Goal: Task Accomplishment & Management: Manage account settings

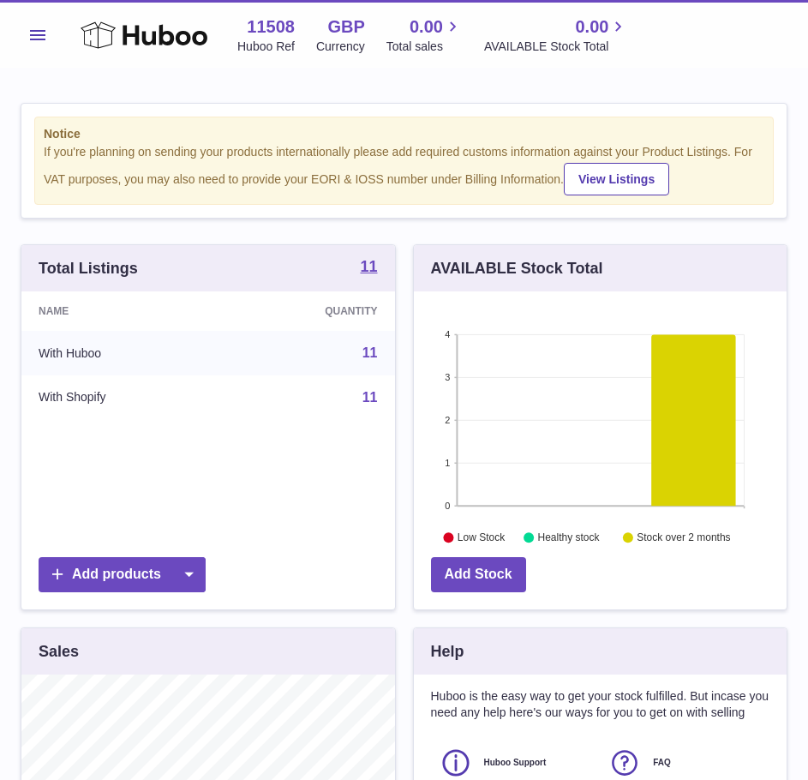
scroll to position [267, 373]
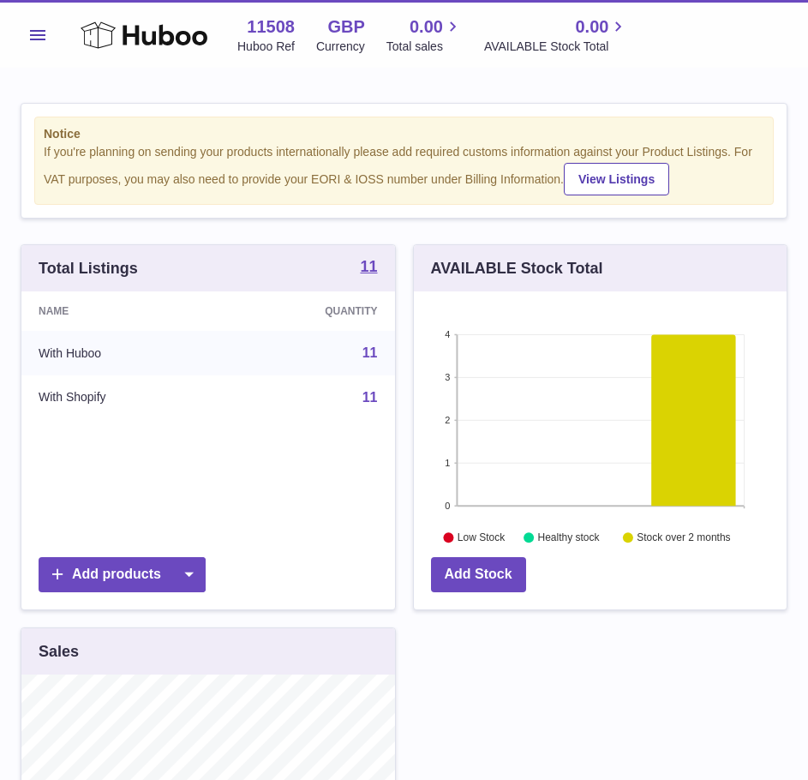
click at [37, 40] on button "Menu" at bounding box center [38, 35] width 34 height 34
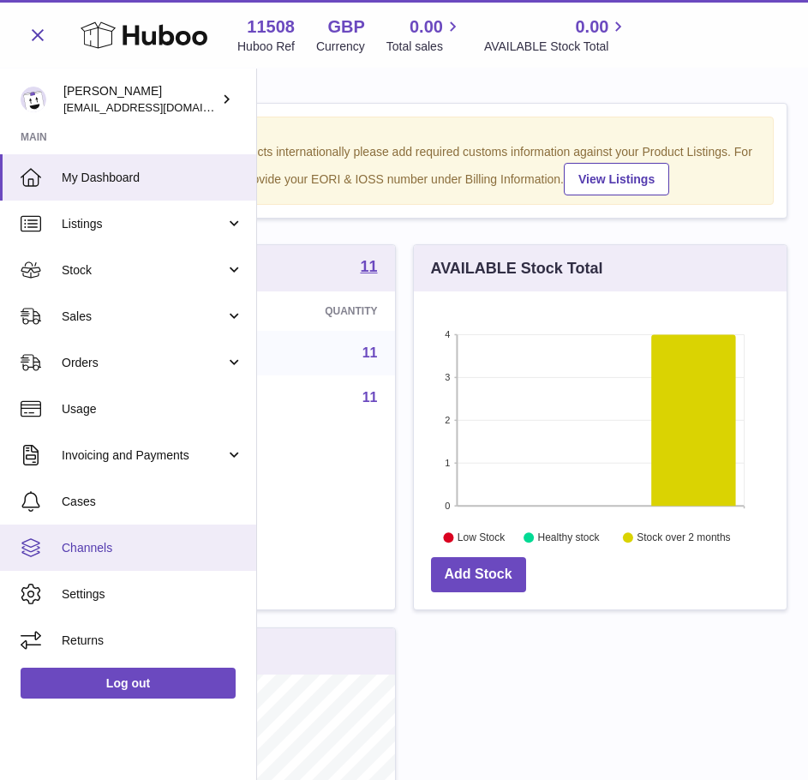
click at [183, 533] on link "Channels" at bounding box center [128, 547] width 256 height 46
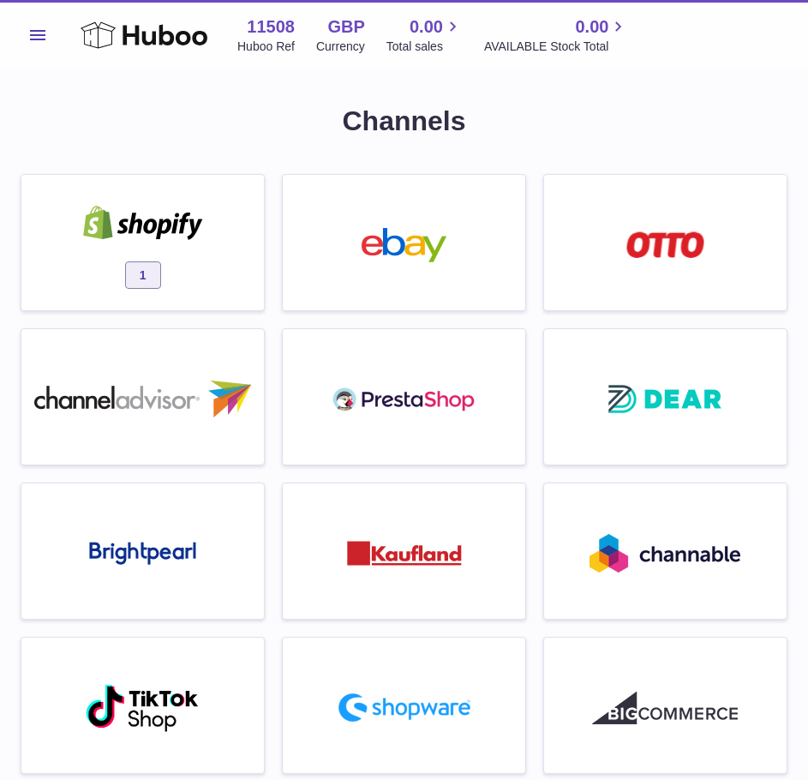
click at [97, 207] on img at bounding box center [143, 223] width 146 height 34
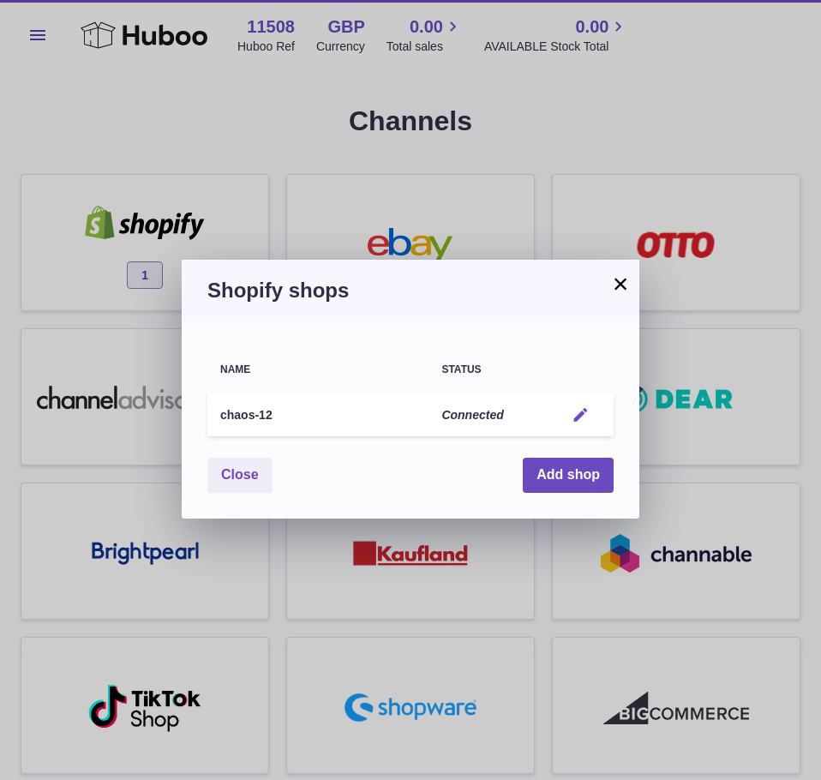
click at [578, 412] on em "button" at bounding box center [581, 415] width 18 height 18
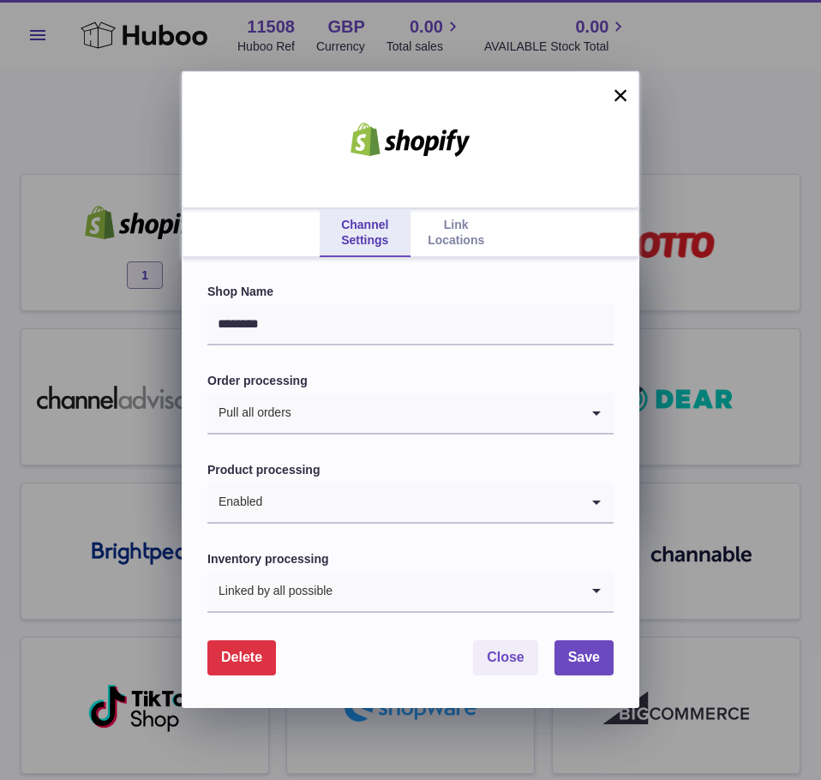
click at [456, 249] on link "Link Locations" at bounding box center [455, 233] width 91 height 48
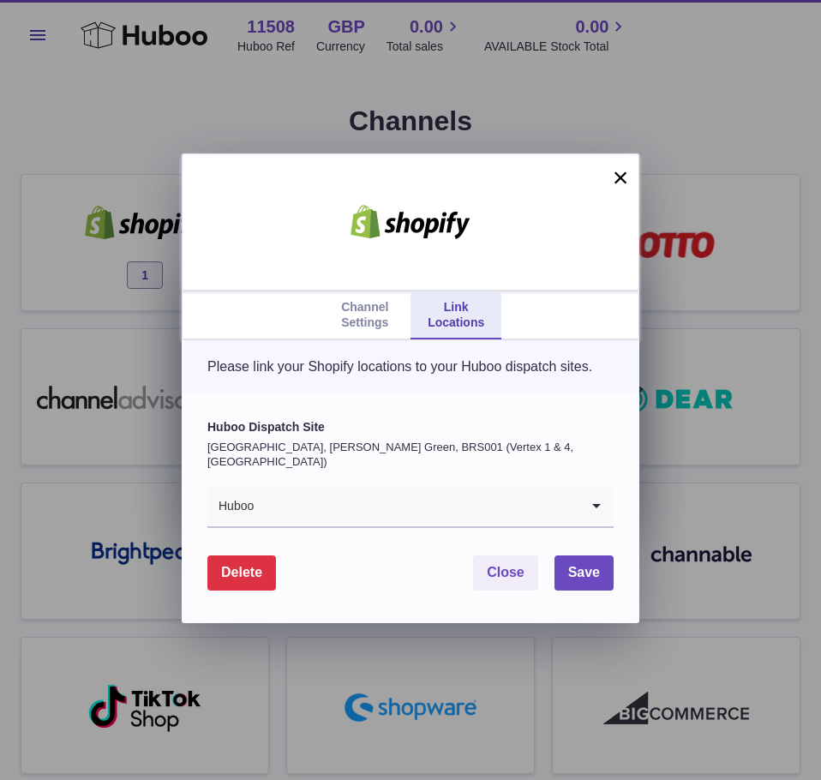
click at [374, 521] on input "Search for option" at bounding box center [417, 506] width 325 height 39
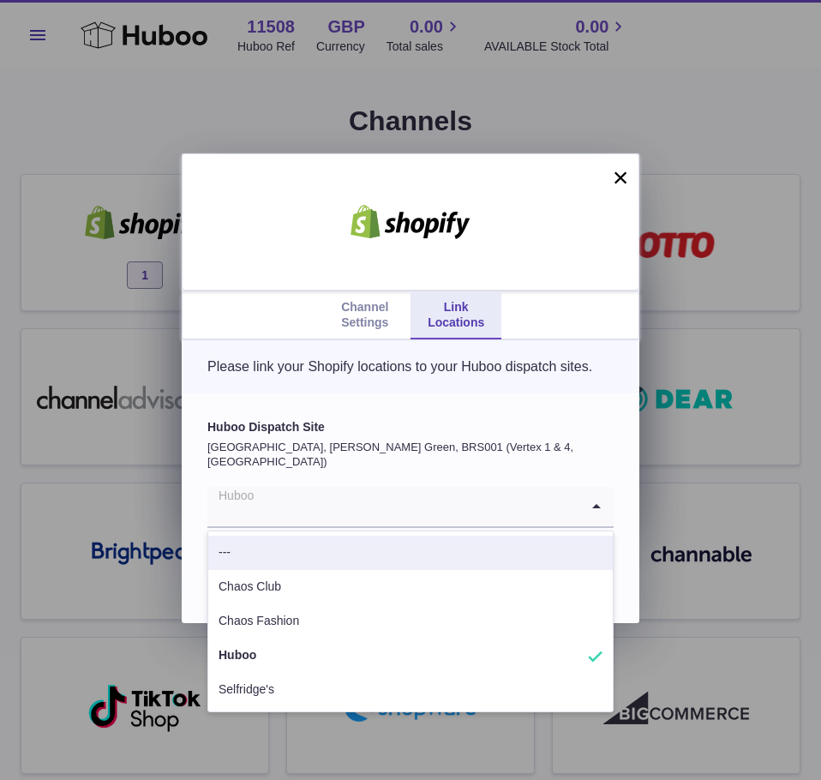
click at [433, 462] on p "[GEOGRAPHIC_DATA], [PERSON_NAME] Green, BRS001 (Vertex 1 & 4, [GEOGRAPHIC_DATA])" at bounding box center [410, 455] width 406 height 30
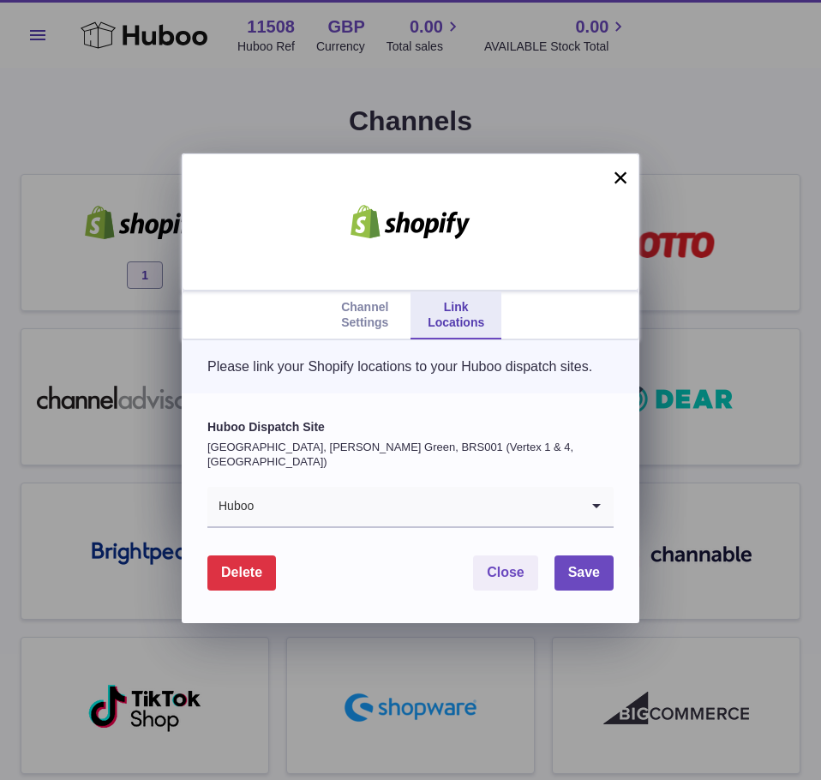
click at [622, 180] on button "×" at bounding box center [620, 177] width 21 height 21
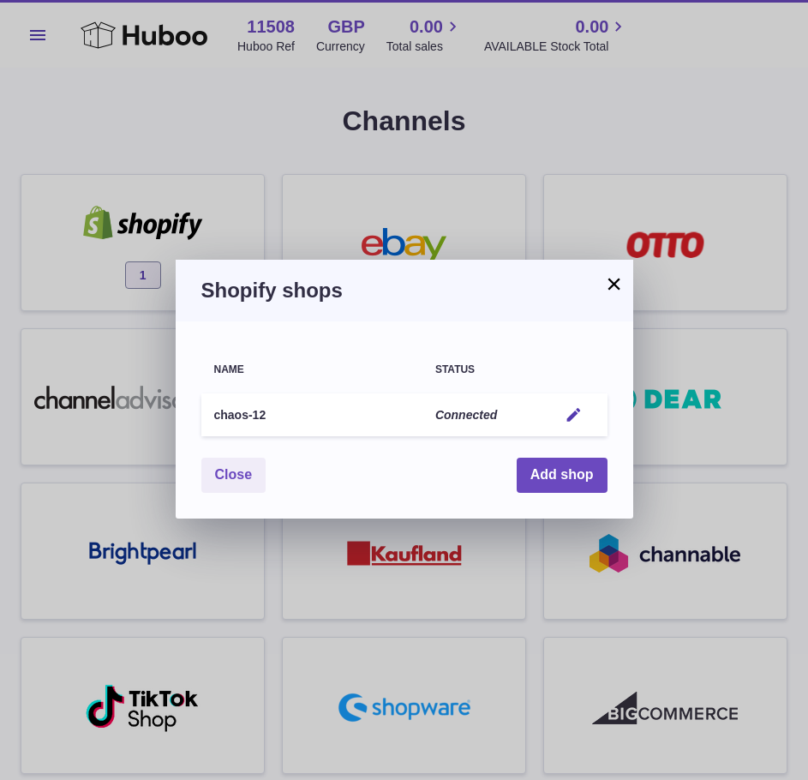
click at [135, 40] on div "× Shopify shops Name Status chaos-12 Connected Edit You have not connected shop…" at bounding box center [404, 390] width 808 height 780
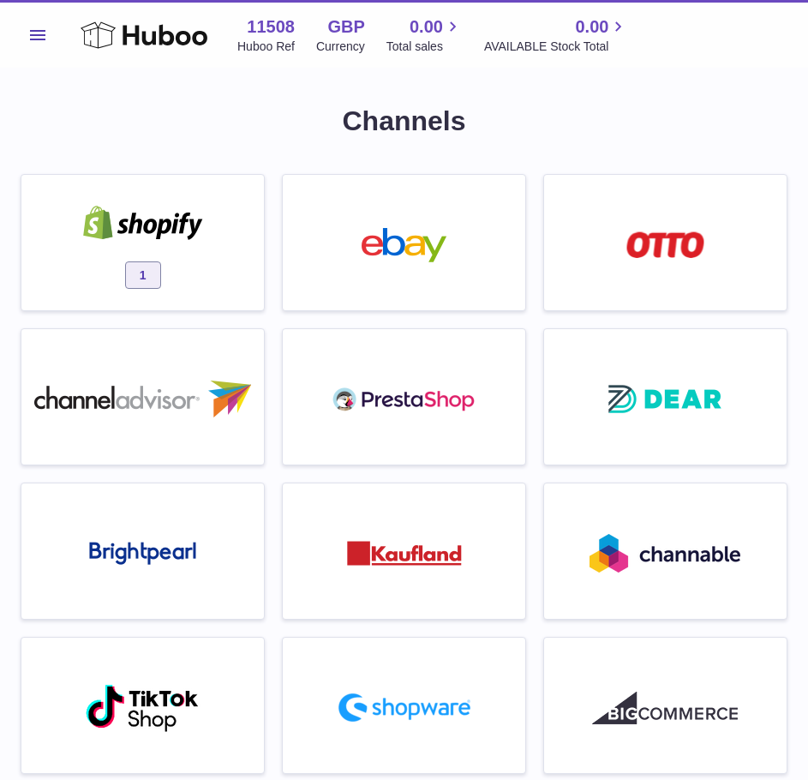
click at [177, 57] on div "Menu Huboo 11508 Huboo Ref GBP Currency 0.00 Total sales 0.00 AVAILABLE Stock T…" at bounding box center [404, 34] width 808 height 68
click at [178, 51] on icon at bounding box center [144, 35] width 127 height 34
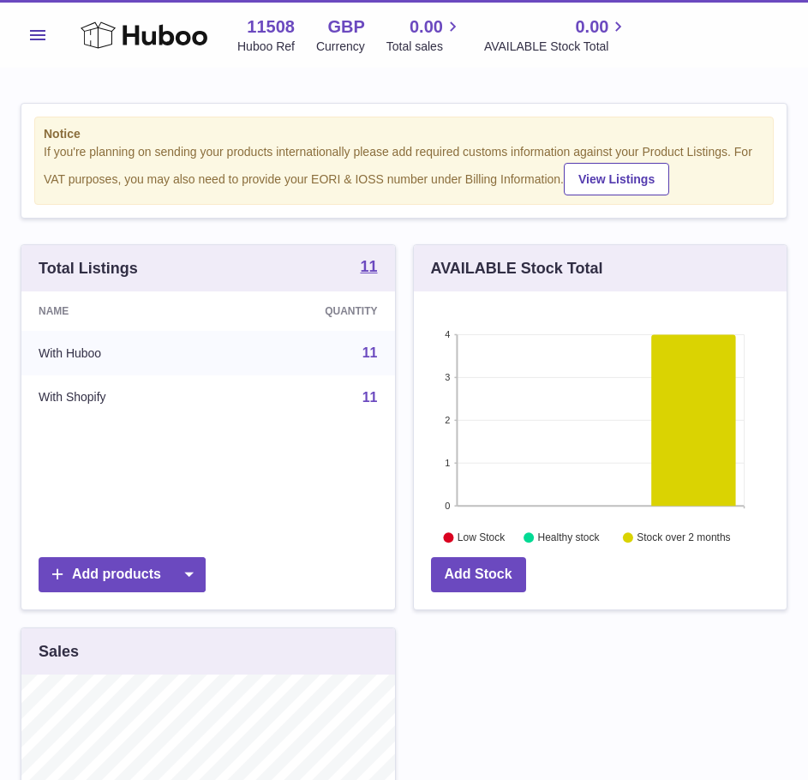
scroll to position [267, 373]
click at [33, 25] on button "Menu" at bounding box center [38, 35] width 34 height 34
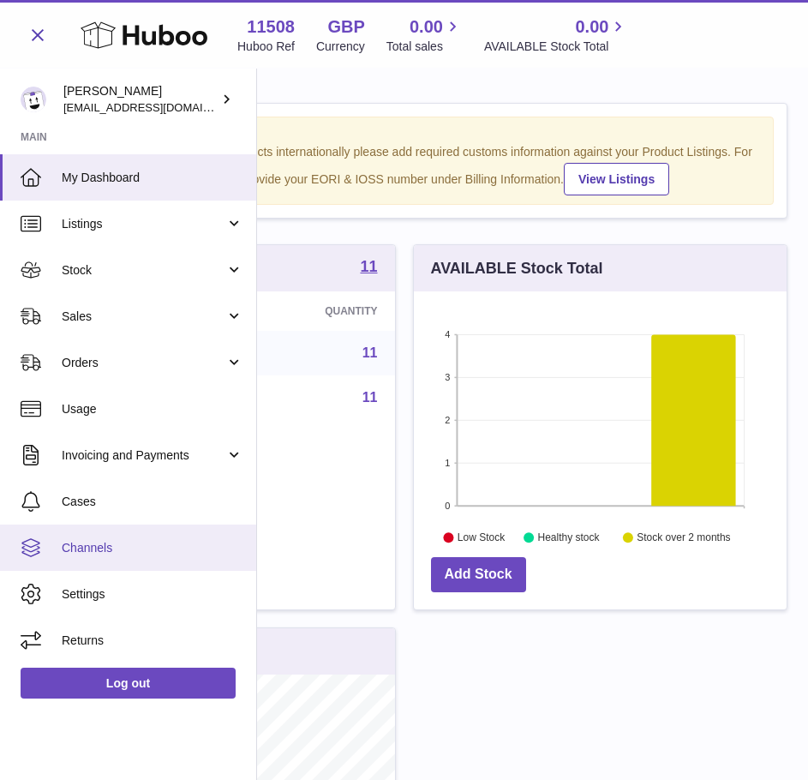
click at [141, 557] on link "Channels" at bounding box center [128, 547] width 256 height 46
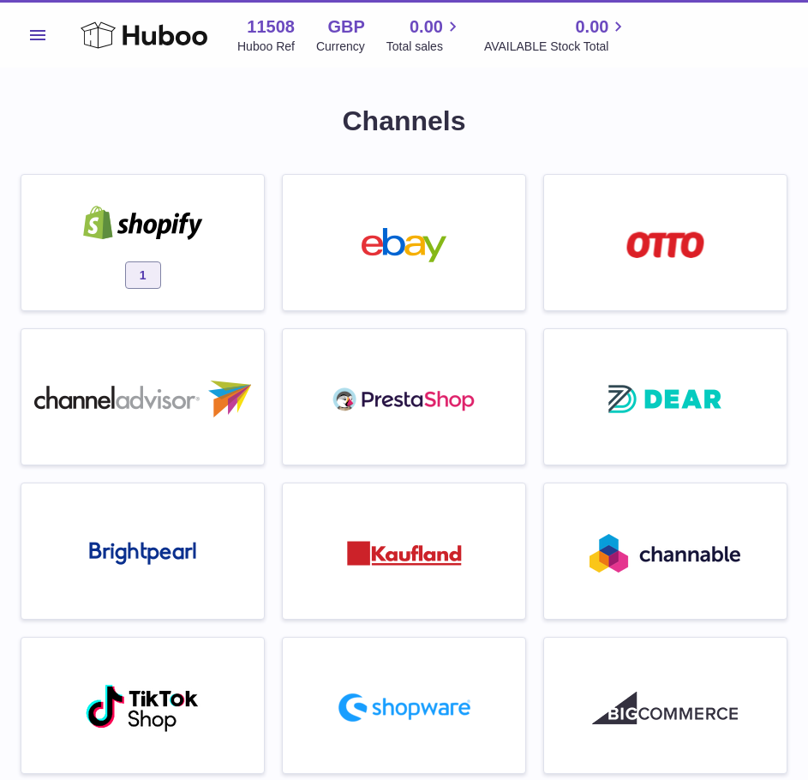
click at [220, 231] on div "1" at bounding box center [142, 247] width 225 height 110
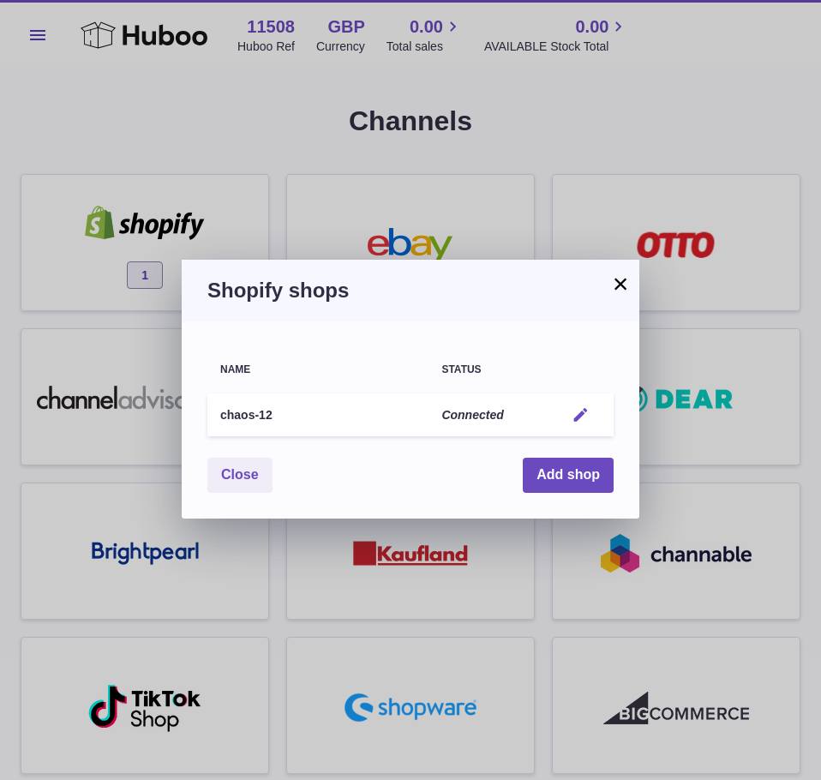
click at [584, 423] on em "button" at bounding box center [581, 415] width 18 height 18
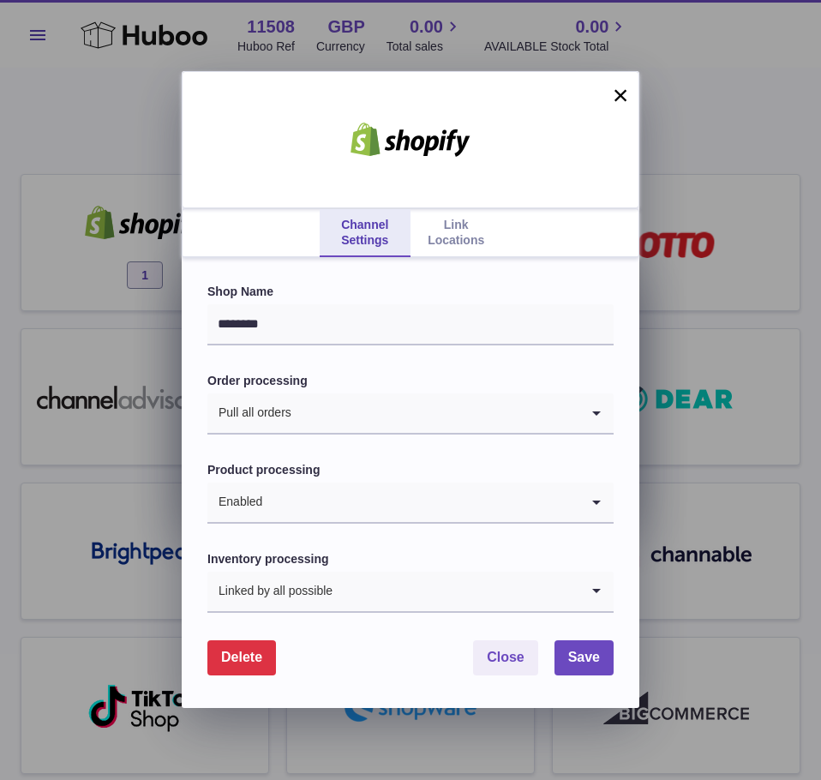
click at [451, 239] on link "Link Locations" at bounding box center [455, 233] width 91 height 48
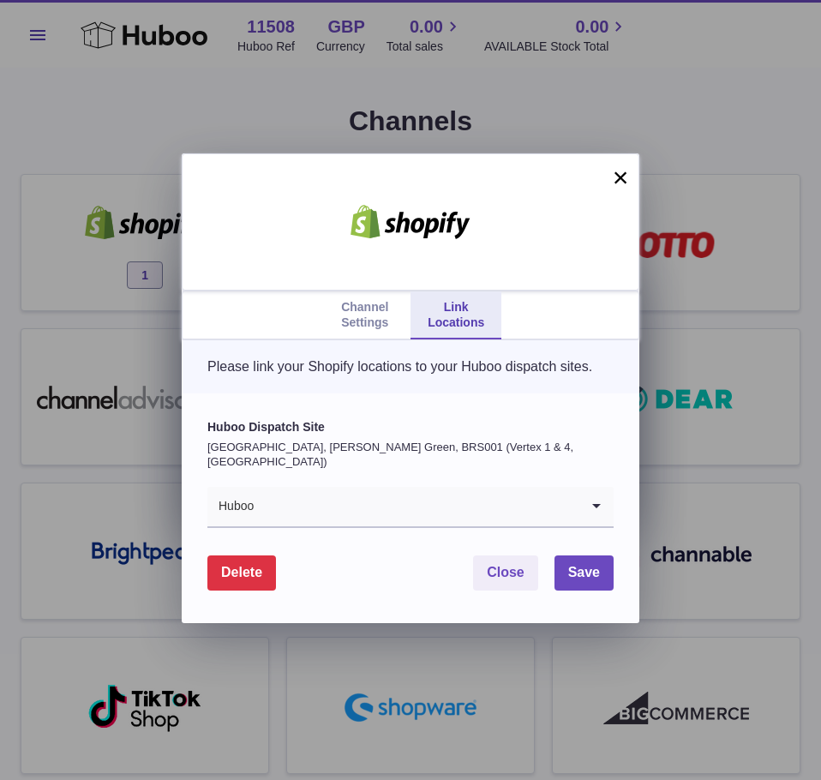
click at [332, 490] on div "Huboo Dispatch Site [GEOGRAPHIC_DATA], [PERSON_NAME][GEOGRAPHIC_DATA], BRS001 (…" at bounding box center [410, 473] width 406 height 109
click at [386, 435] on label "Huboo Dispatch Site" at bounding box center [410, 427] width 406 height 16
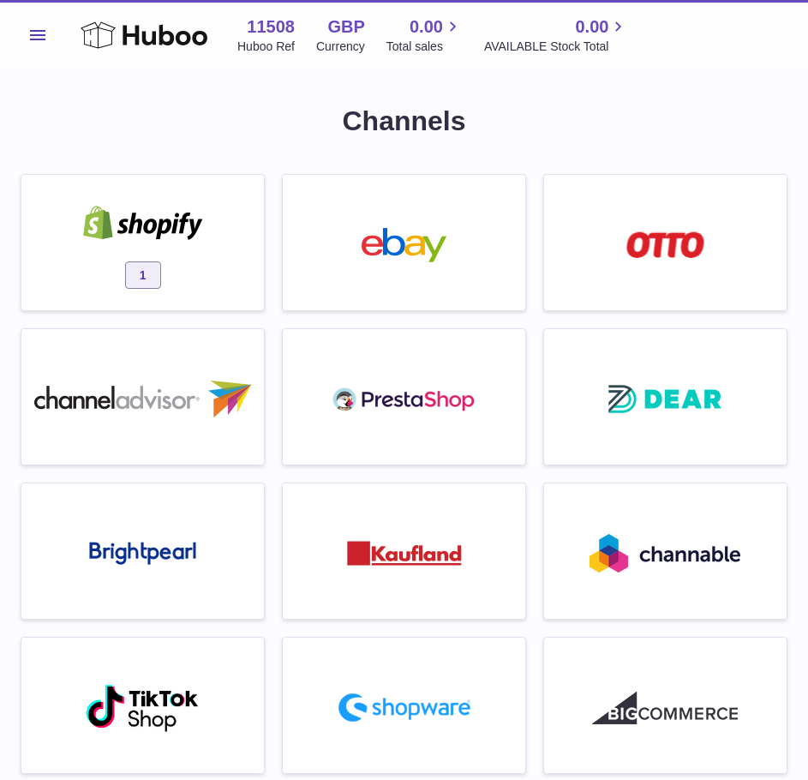
click at [90, 270] on div "1" at bounding box center [142, 247] width 225 height 110
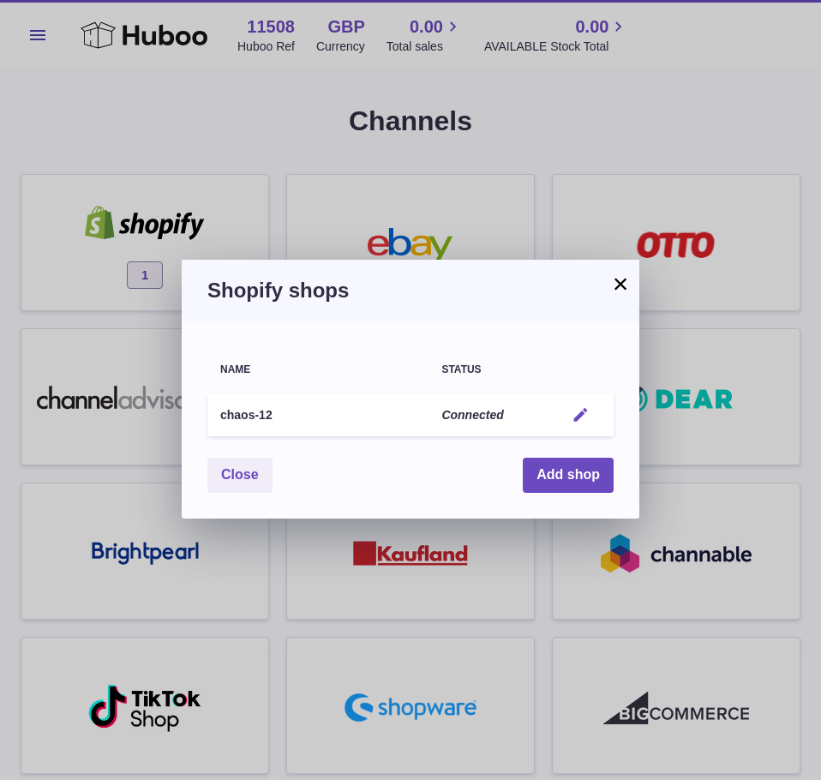
click at [575, 422] on em "button" at bounding box center [581, 415] width 18 height 18
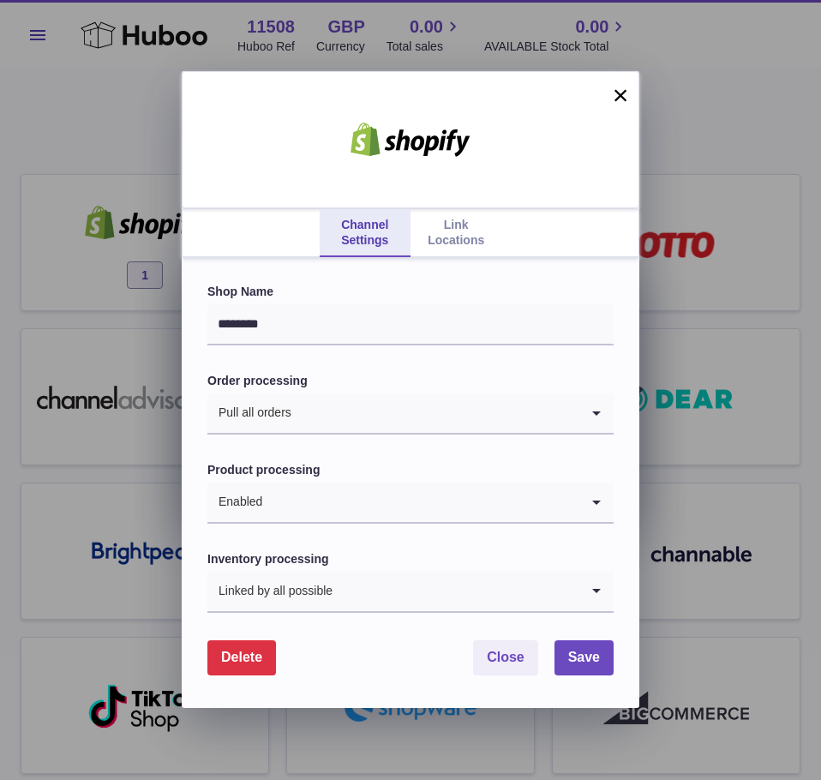
click at [438, 225] on link "Link Locations" at bounding box center [455, 233] width 91 height 48
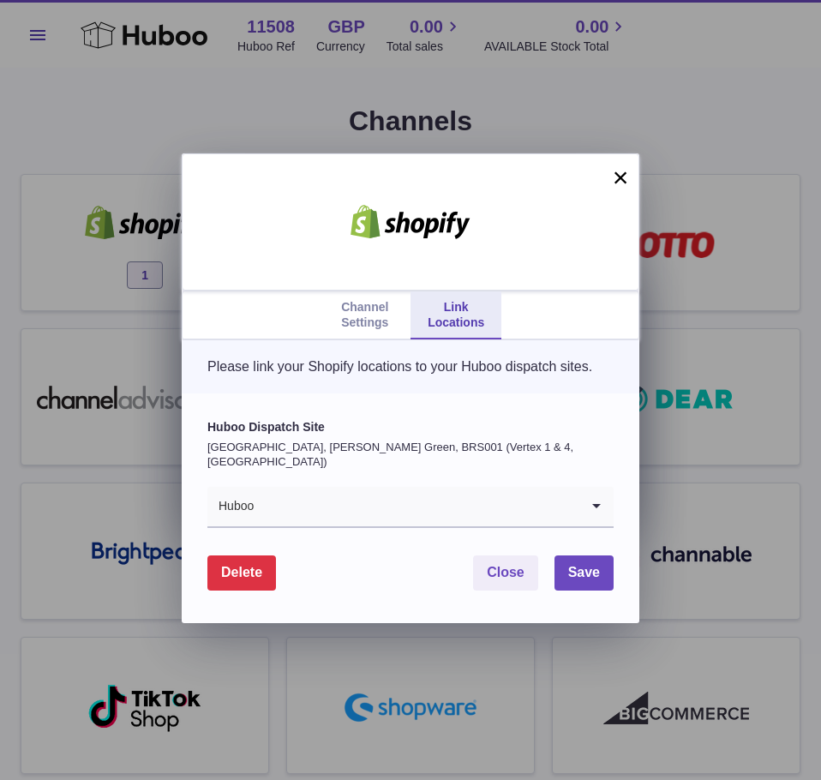
click at [427, 532] on form "Huboo Dispatch Site [GEOGRAPHIC_DATA], [PERSON_NAME][GEOGRAPHIC_DATA], BRS001 (…" at bounding box center [410, 504] width 406 height 171
click at [431, 506] on input "Search for option" at bounding box center [417, 506] width 325 height 39
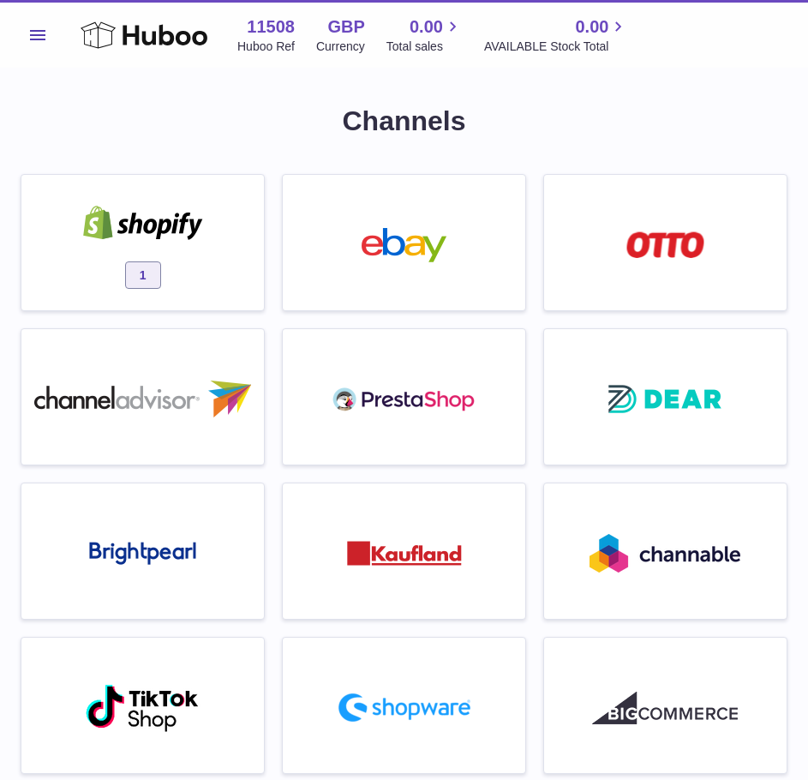
click at [173, 250] on div "1" at bounding box center [142, 247] width 225 height 110
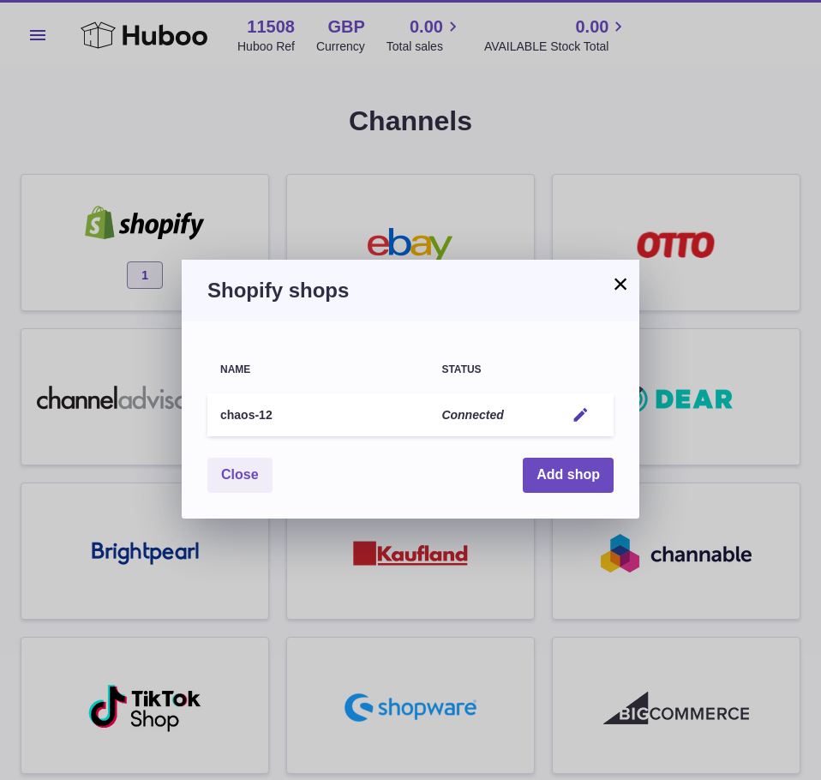
click at [332, 290] on h3 "Shopify shops" at bounding box center [410, 290] width 406 height 27
click at [402, 295] on h3 "Shopify shops" at bounding box center [410, 290] width 406 height 27
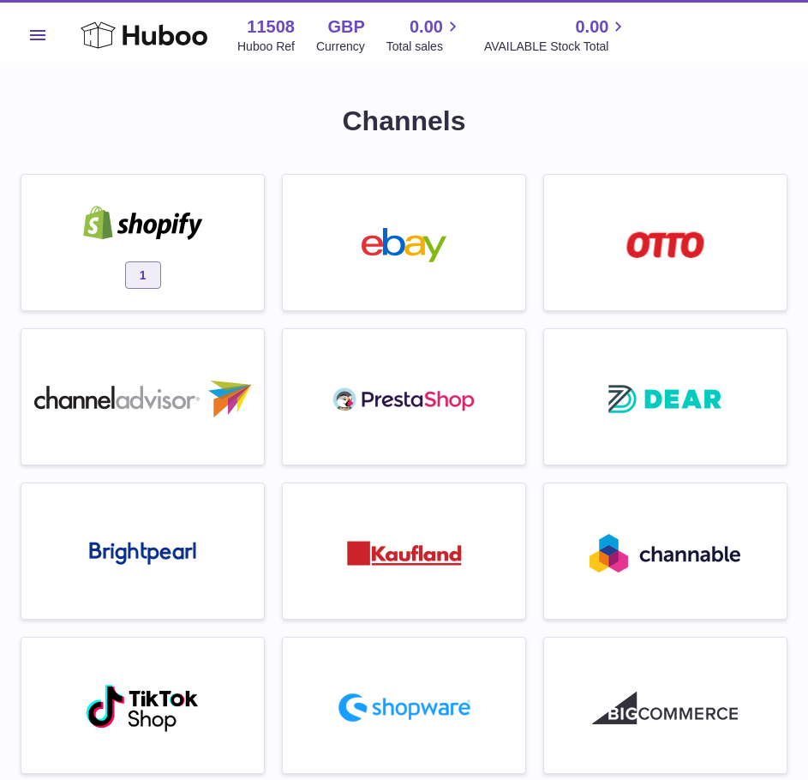
click at [232, 264] on div "1" at bounding box center [142, 247] width 225 height 110
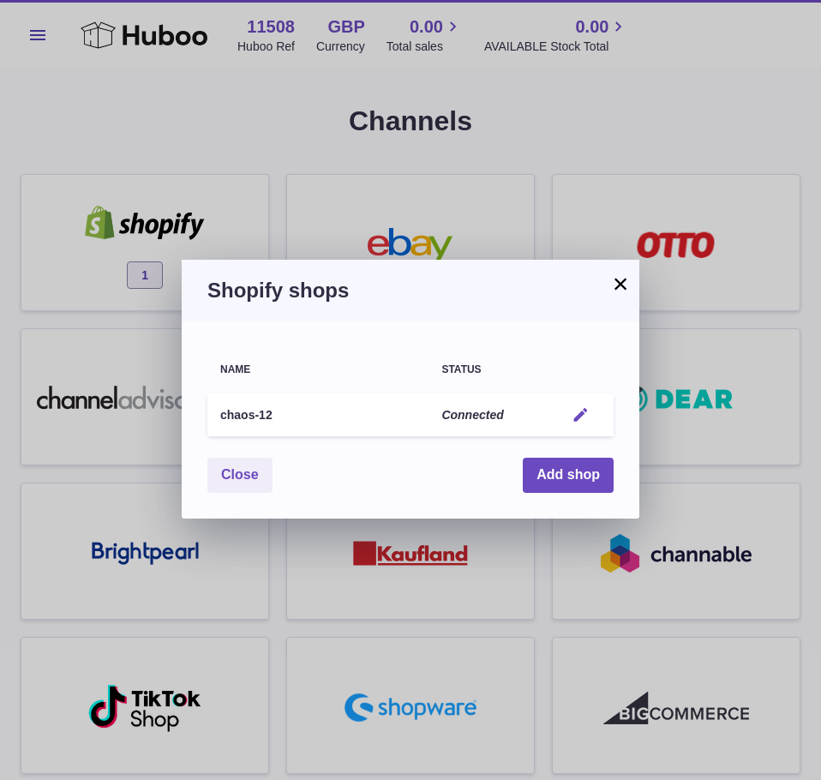
click at [589, 414] on em "button" at bounding box center [581, 415] width 18 height 18
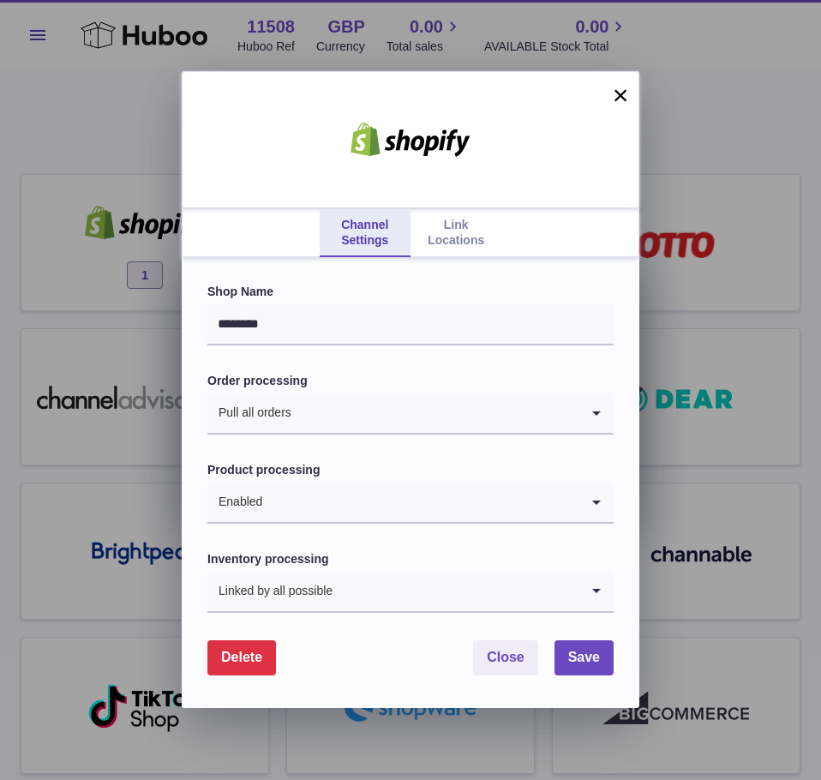
click at [452, 241] on link "Link Locations" at bounding box center [455, 233] width 91 height 48
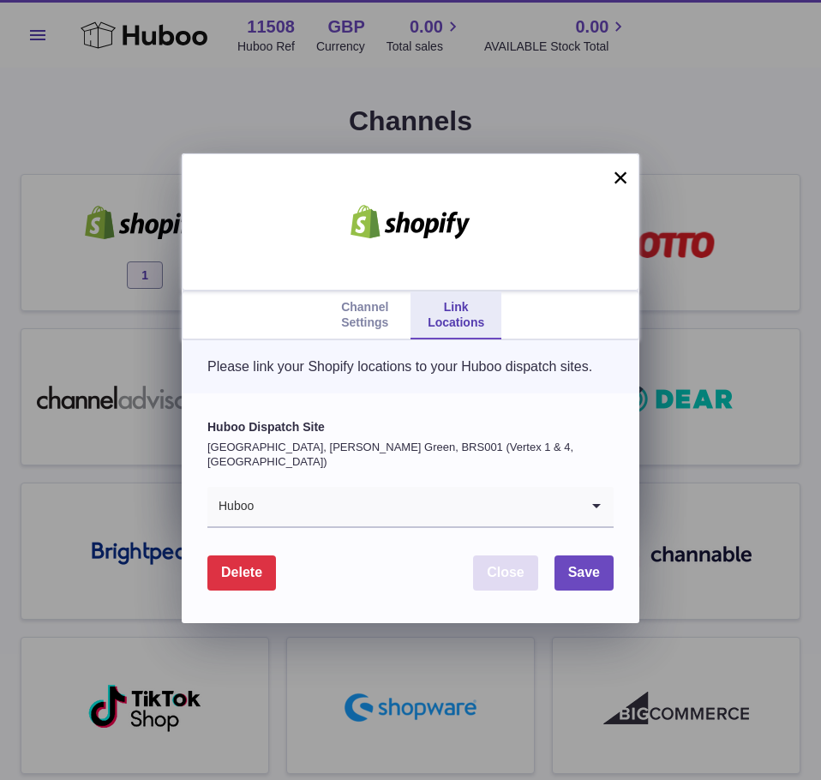
click at [518, 578] on span "Close" at bounding box center [506, 572] width 38 height 15
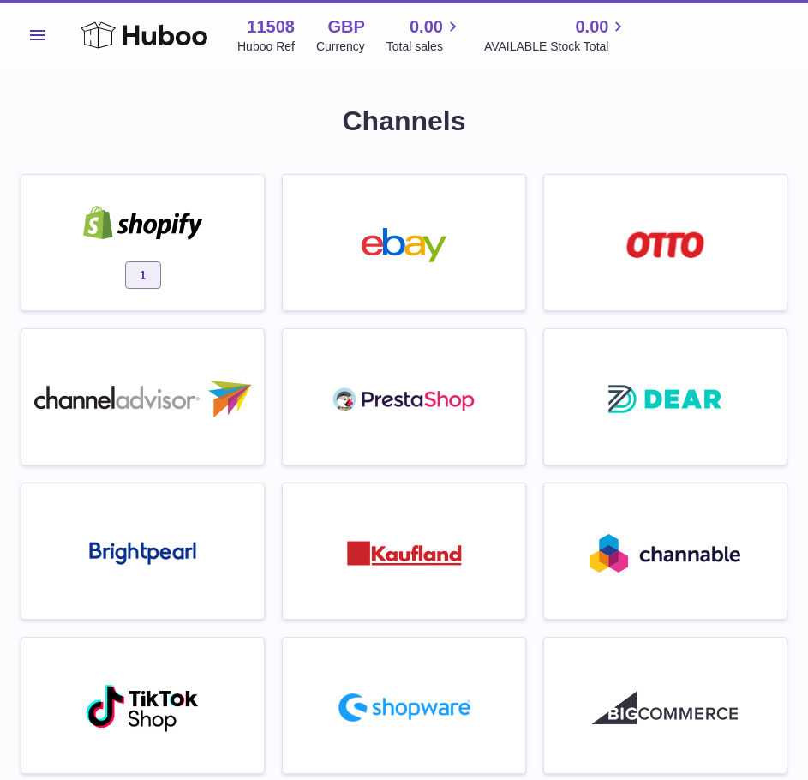
click at [165, 241] on div at bounding box center [143, 225] width 146 height 39
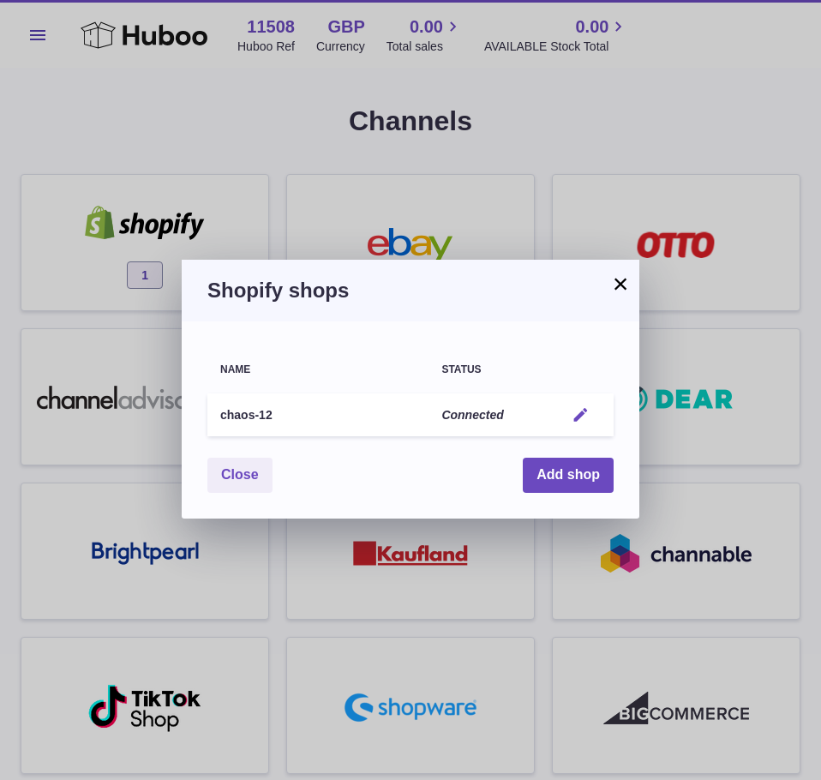
click at [576, 415] on em "button" at bounding box center [581, 415] width 18 height 18
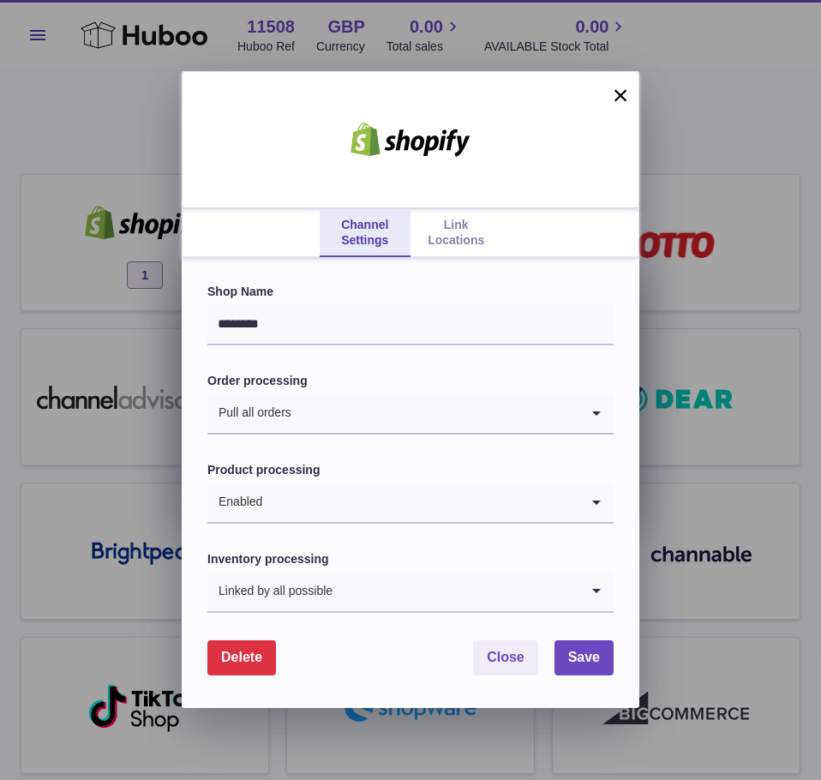
click at [458, 243] on link "Link Locations" at bounding box center [455, 233] width 91 height 48
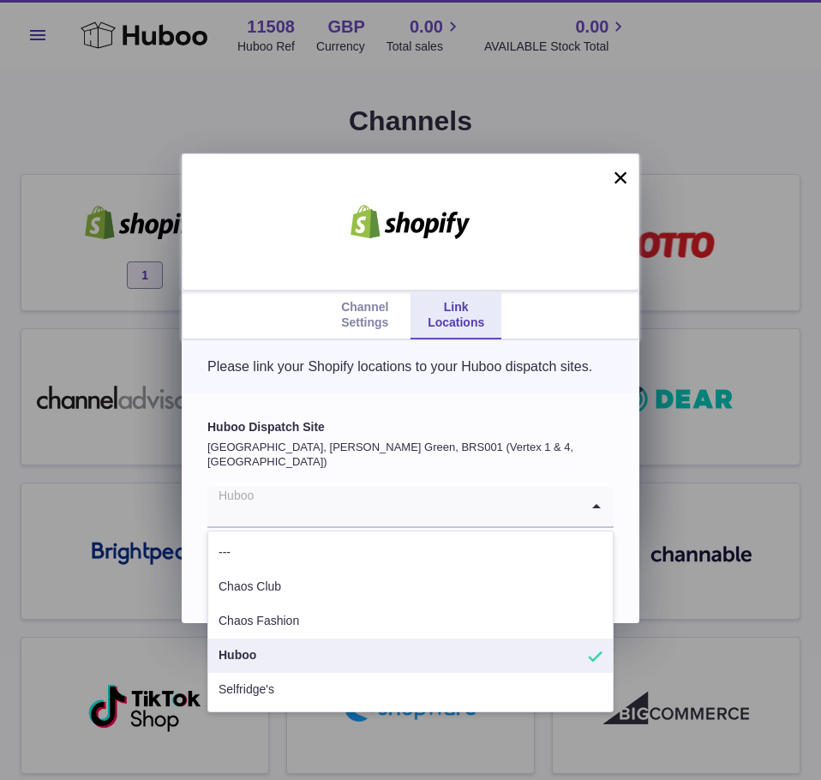
click at [323, 491] on input "Search for option" at bounding box center [393, 506] width 372 height 39
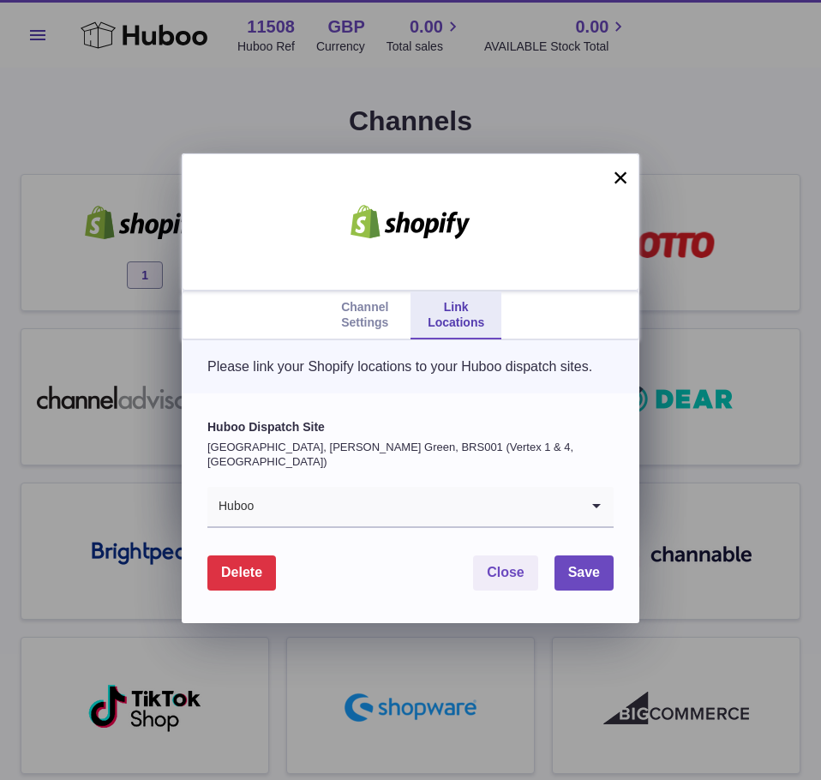
click at [357, 460] on p "[GEOGRAPHIC_DATA], [PERSON_NAME] Green, BRS001 (Vertex 1 & 4, [GEOGRAPHIC_DATA])" at bounding box center [410, 455] width 406 height 30
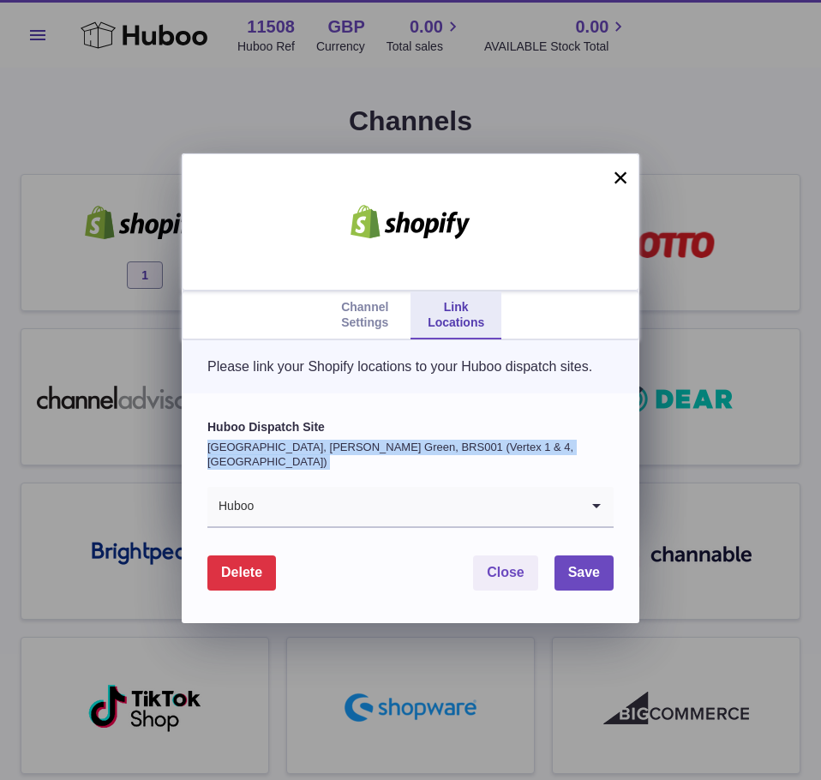
click at [357, 460] on p "[GEOGRAPHIC_DATA], [PERSON_NAME] Green, BRS001 (Vertex 1 & 4, [GEOGRAPHIC_DATA])" at bounding box center [410, 455] width 406 height 30
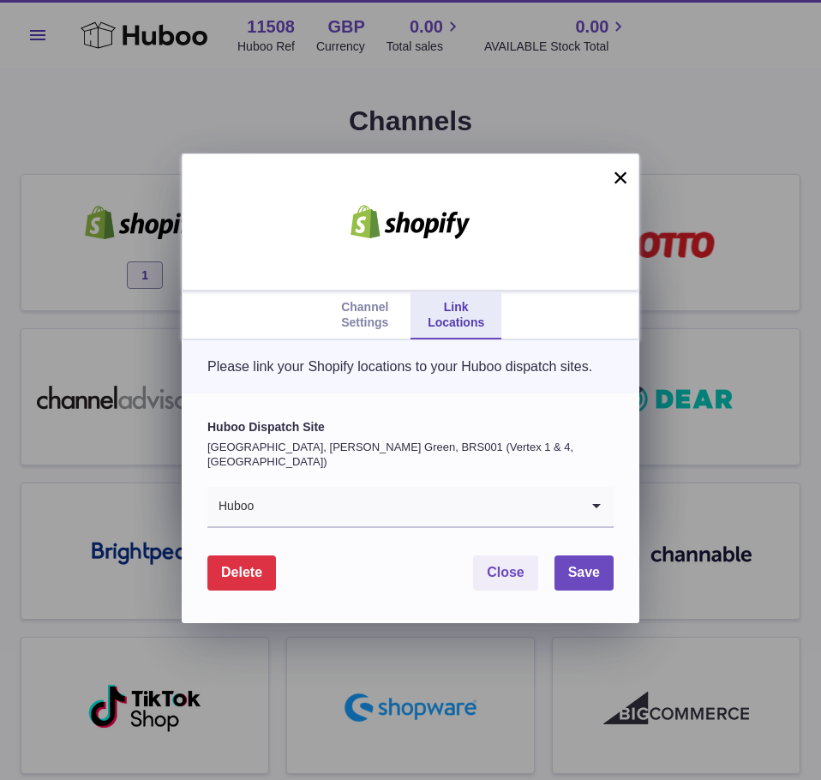
click at [337, 114] on div "Channel Settings Link Locations × Please link your Shopify locations to your Hu…" at bounding box center [410, 390] width 821 height 780
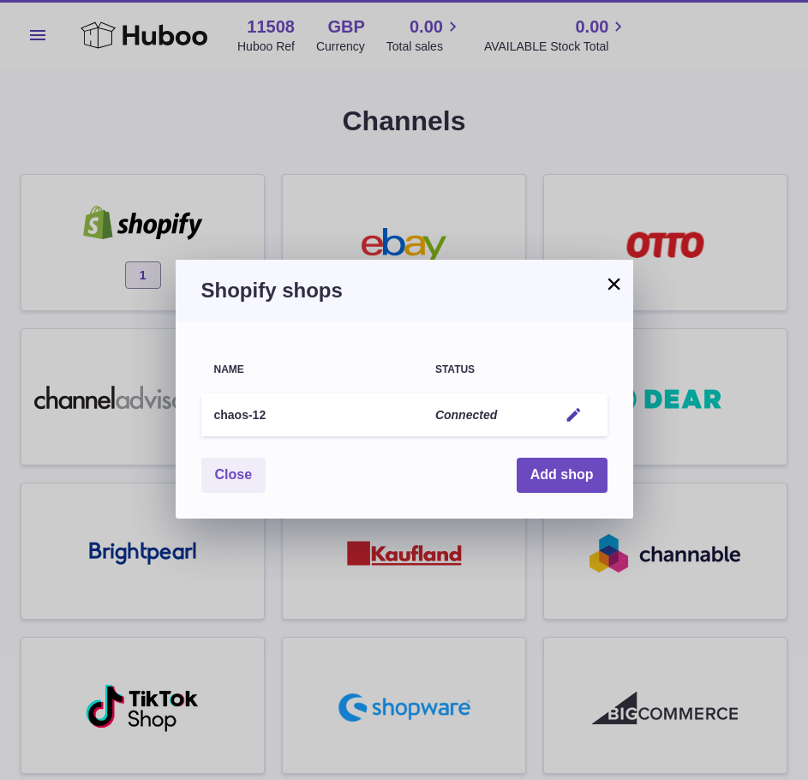
click at [269, 70] on div "× Shopify shops Name Status chaos-12 Connected Edit You have not connected shop…" at bounding box center [404, 390] width 808 height 780
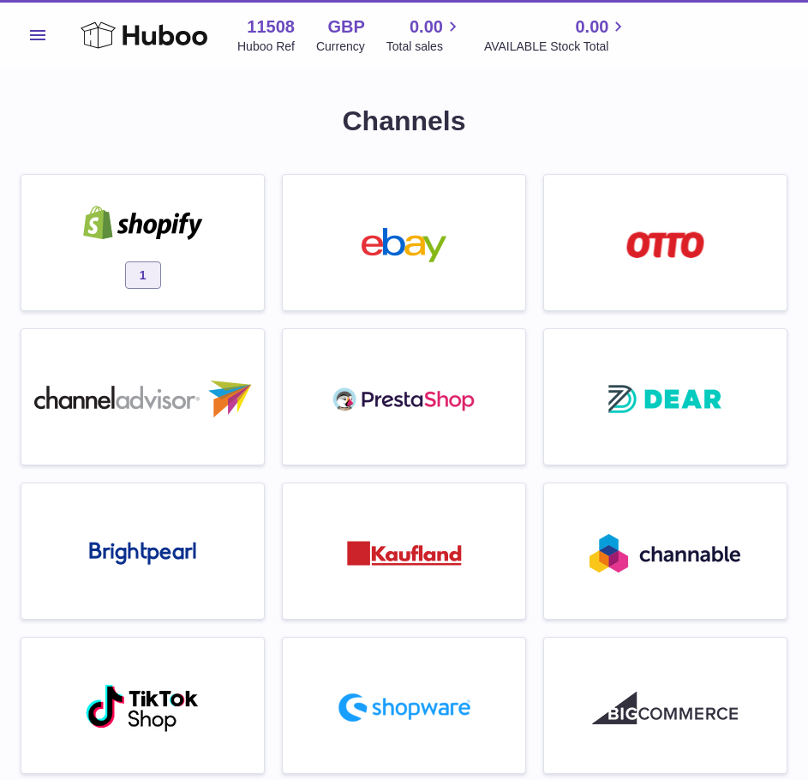
click at [136, 213] on img at bounding box center [143, 223] width 146 height 34
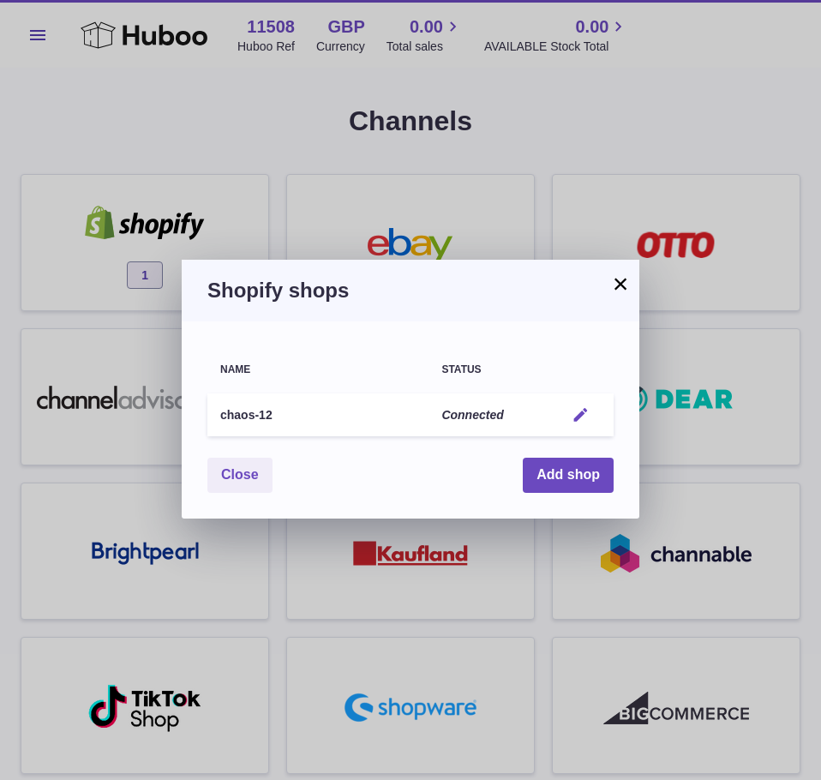
click at [590, 411] on button "Edit" at bounding box center [581, 415] width 32 height 18
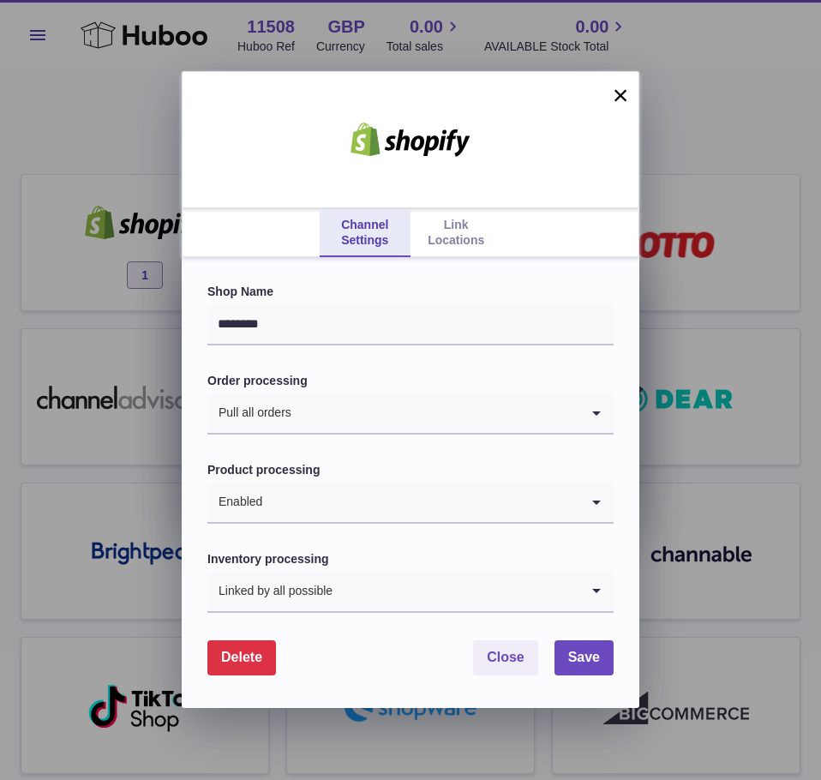
click at [464, 244] on link "Link Locations" at bounding box center [455, 233] width 91 height 48
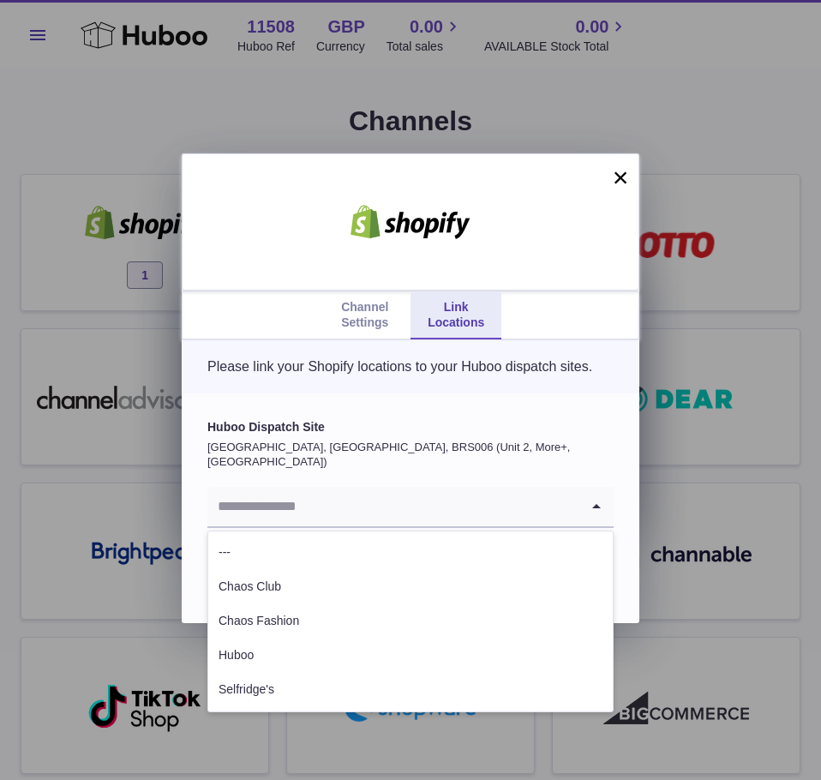
click at [404, 515] on input "Search for option" at bounding box center [393, 506] width 372 height 39
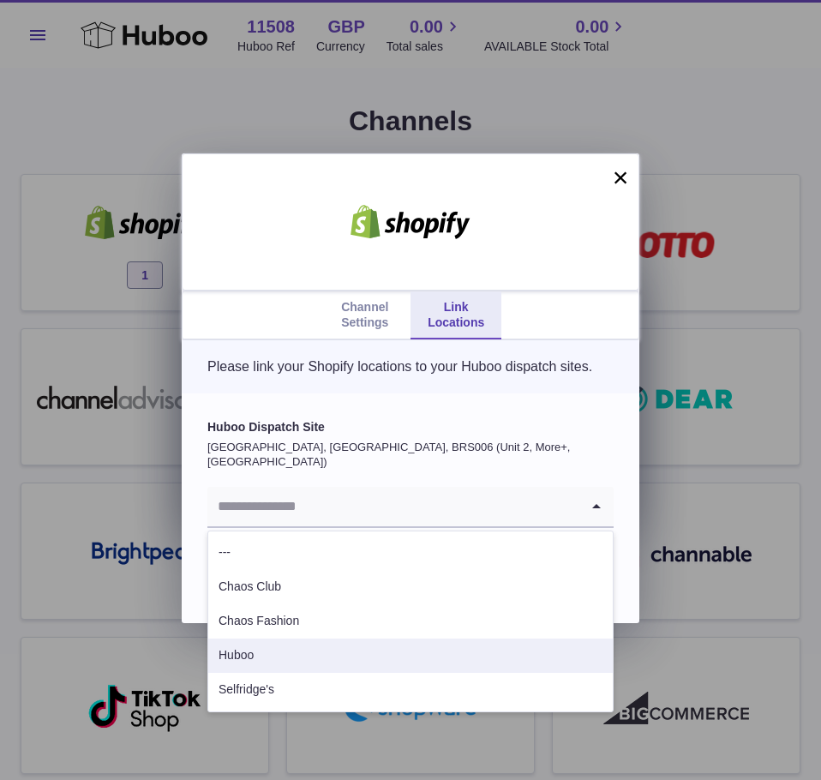
click at [308, 658] on li "Huboo" at bounding box center [410, 655] width 404 height 34
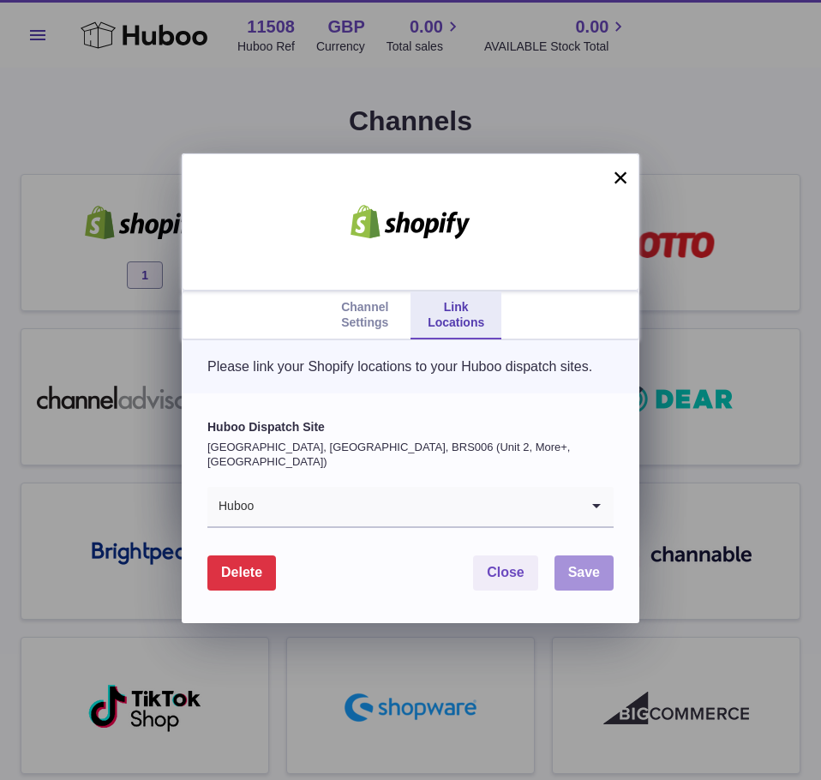
click at [599, 566] on span "Save" at bounding box center [584, 572] width 32 height 15
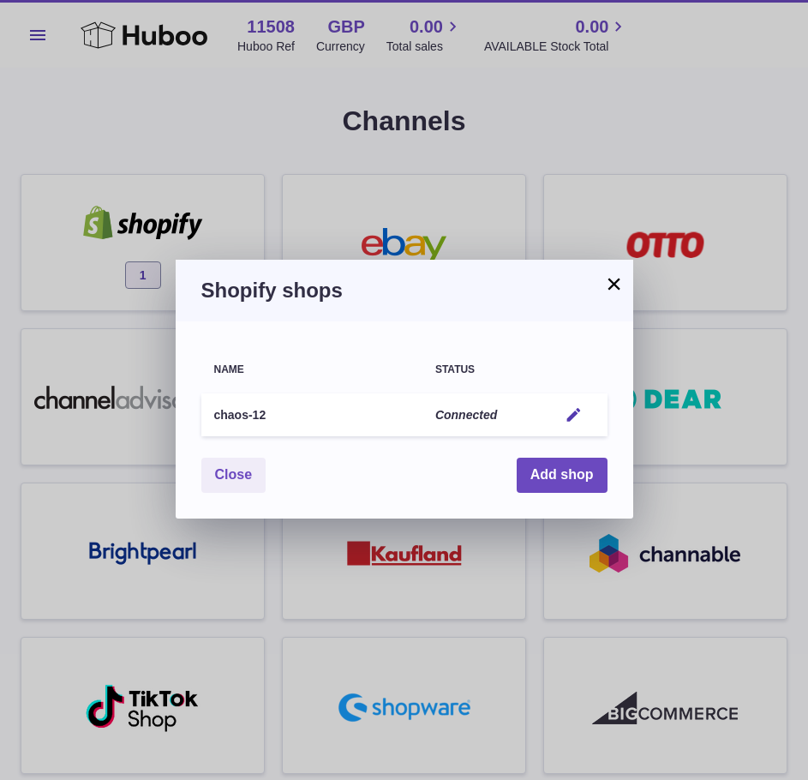
click at [614, 283] on button "×" at bounding box center [614, 283] width 21 height 21
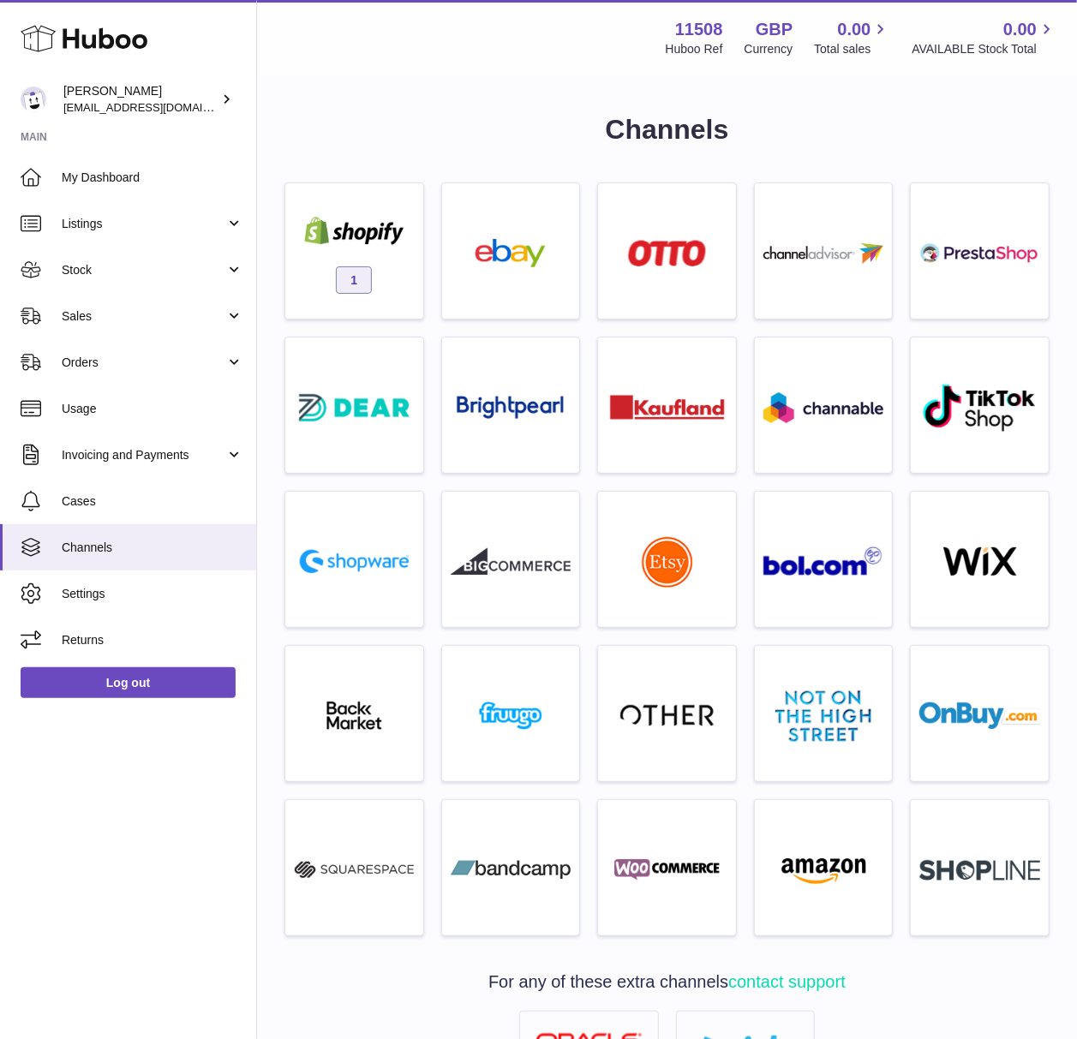
drag, startPoint x: 347, startPoint y: 69, endPoint x: 370, endPoint y: 74, distance: 23.5
click at [370, 74] on div "Menu Huboo 11508 Huboo Ref GBP Currency 0.00 Total sales 0.00 AVAILABLE Stock T…" at bounding box center [667, 37] width 820 height 75
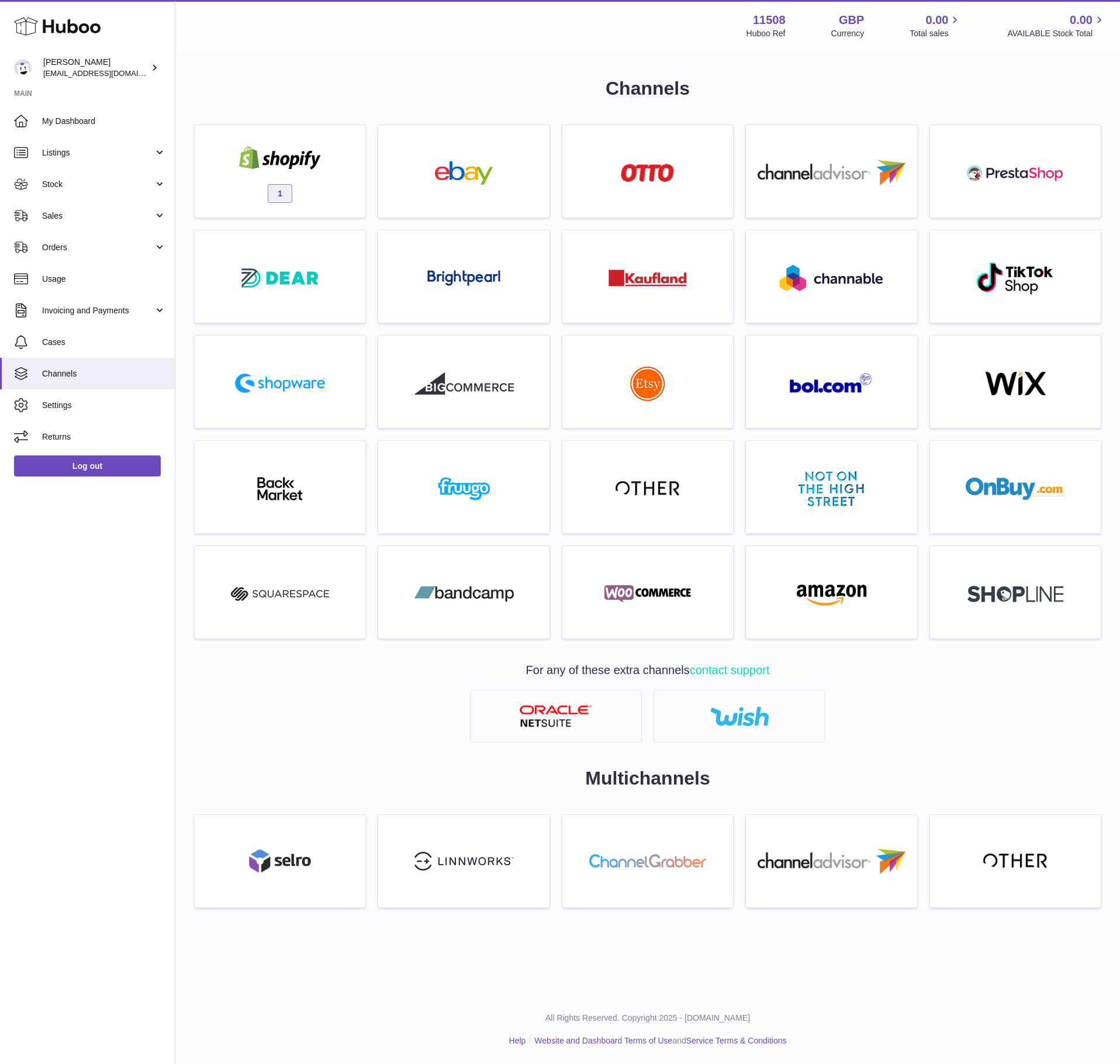
click at [550, 105] on div "Channels 1 For any of these extra channels contact support Multichannels" at bounding box center [647, 497] width 907 height 844
